Goal: Transaction & Acquisition: Purchase product/service

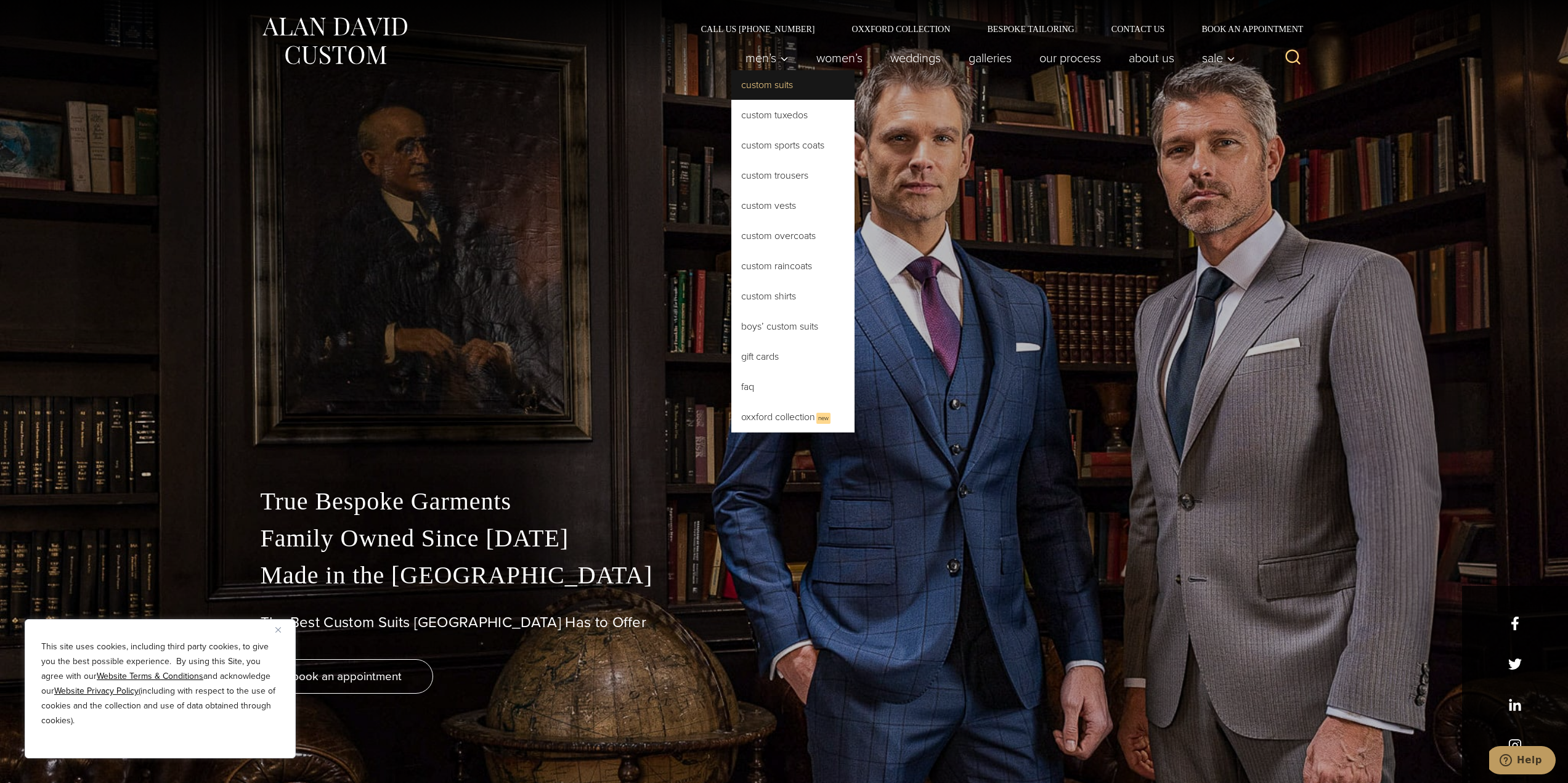
click at [772, 82] on link "Custom Suits" at bounding box center [792, 85] width 123 height 30
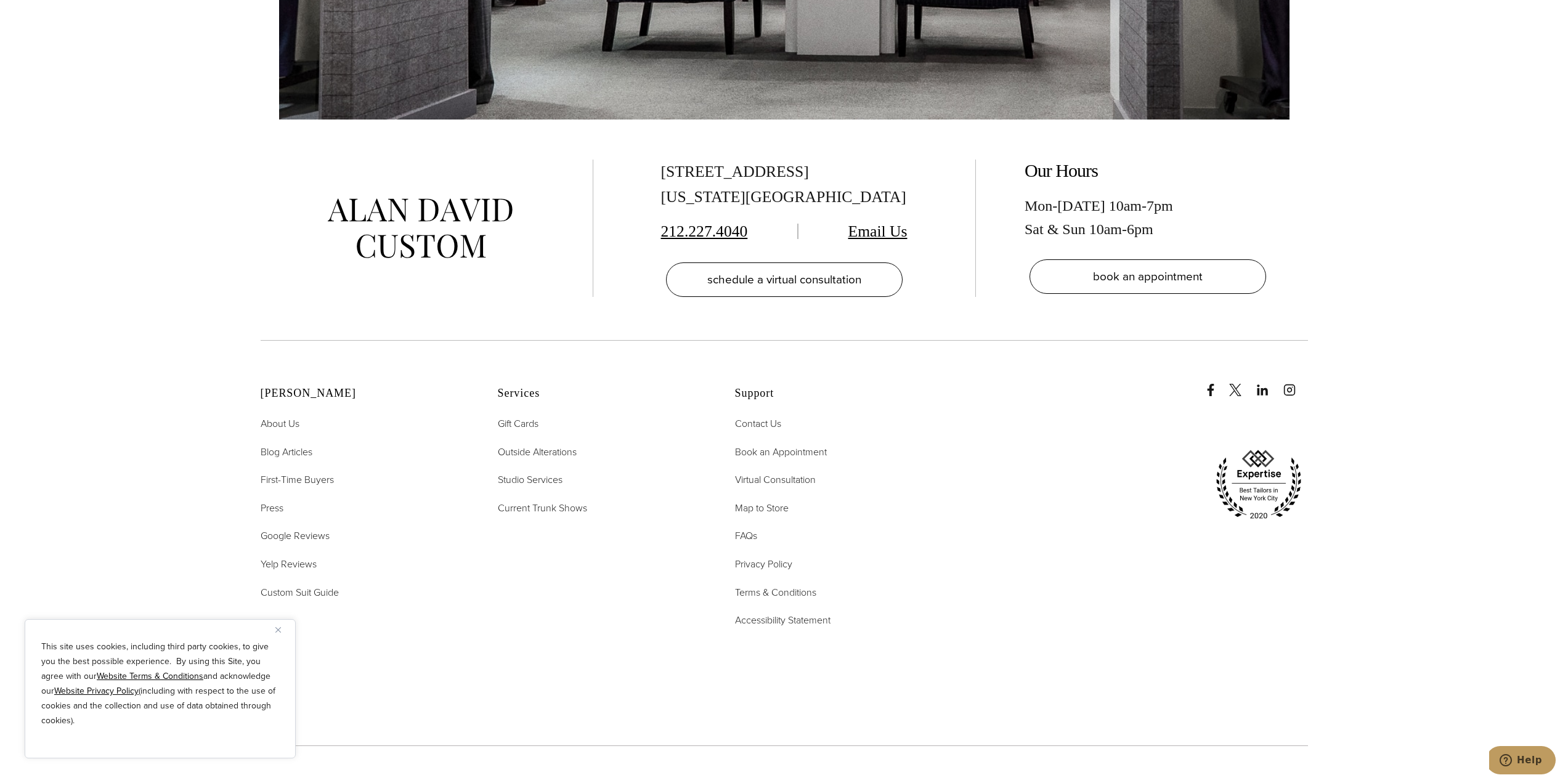
scroll to position [8809, 0]
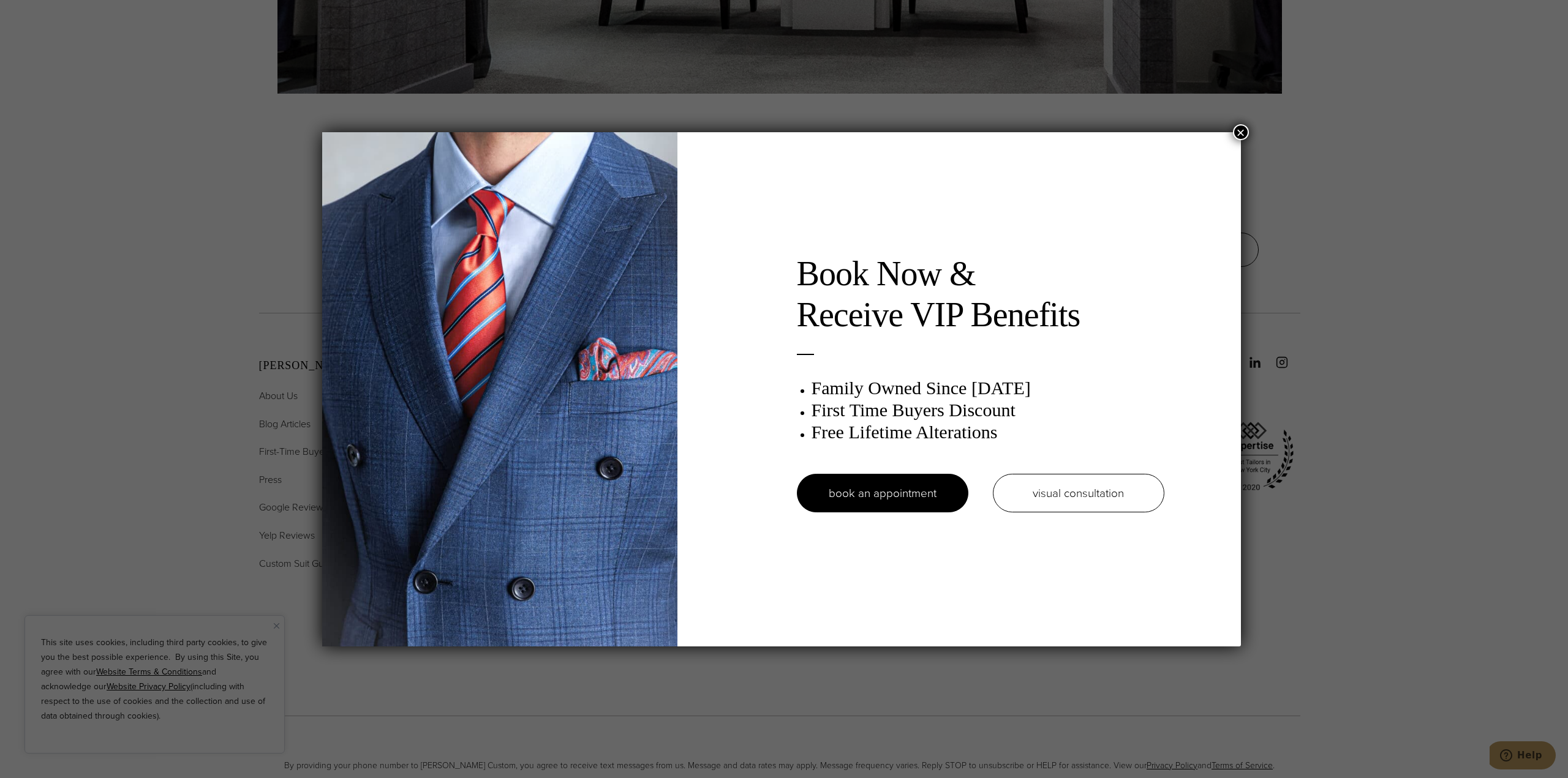
click at [1248, 137] on button "×" at bounding box center [1241, 132] width 16 height 16
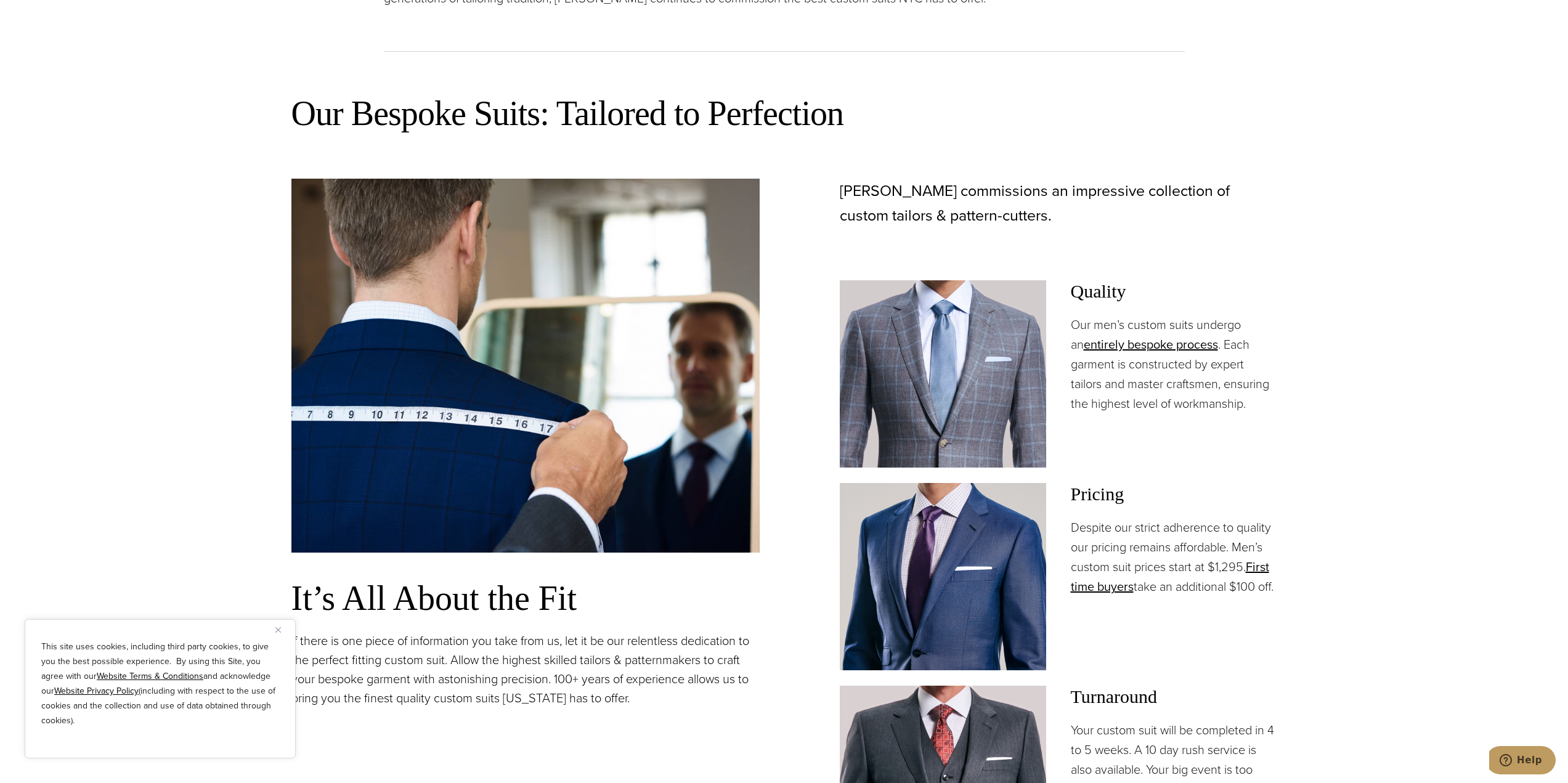
scroll to position [0, 0]
